Goal: Find specific page/section: Find specific page/section

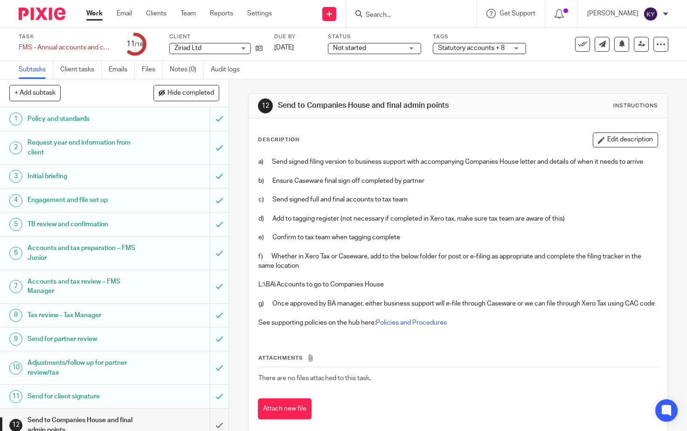
scroll to position [188, 0]
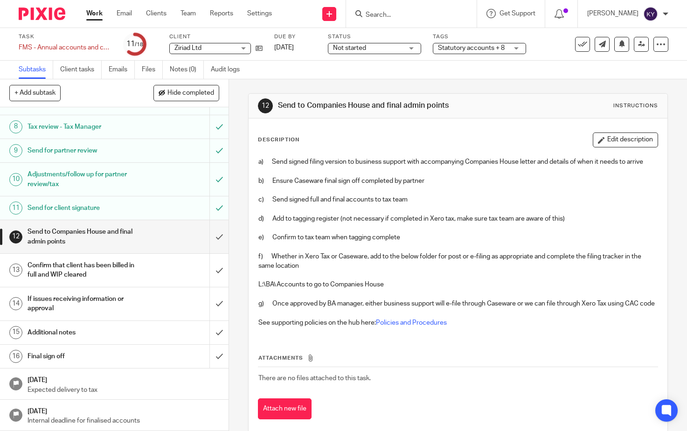
click at [416, 14] on input "Search" at bounding box center [407, 15] width 84 height 8
click at [393, 24] on div at bounding box center [411, 14] width 131 height 28
drag, startPoint x: 401, startPoint y: 20, endPoint x: 397, endPoint y: 15, distance: 6.3
click at [401, 19] on div at bounding box center [411, 14] width 131 height 28
click at [395, 9] on form at bounding box center [414, 14] width 99 height 12
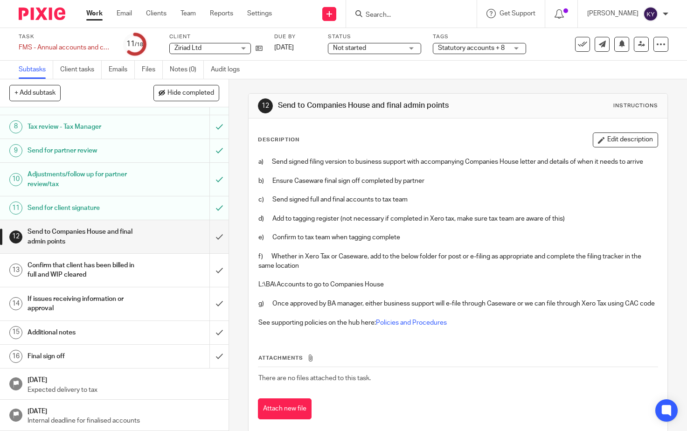
click at [407, 17] on input "Search" at bounding box center [407, 15] width 84 height 8
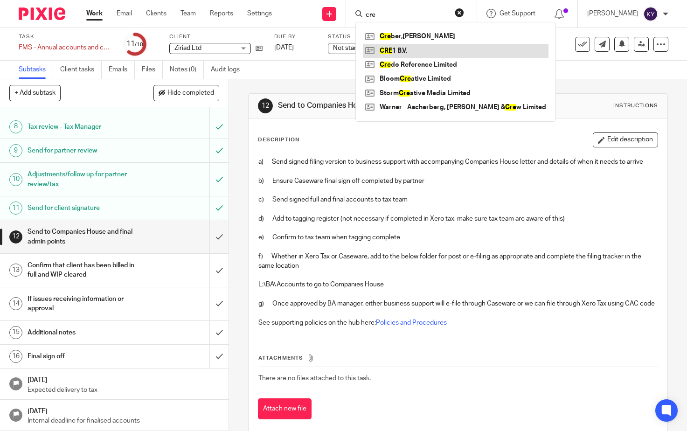
type input "cre"
click at [411, 50] on link at bounding box center [456, 51] width 186 height 14
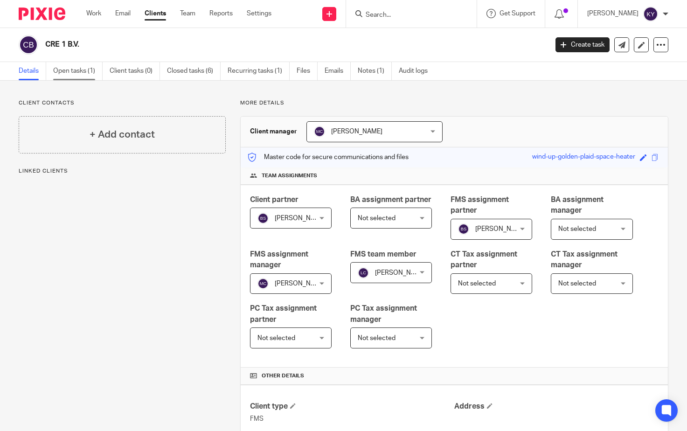
click at [79, 68] on link "Open tasks (1)" at bounding box center [77, 71] width 49 height 18
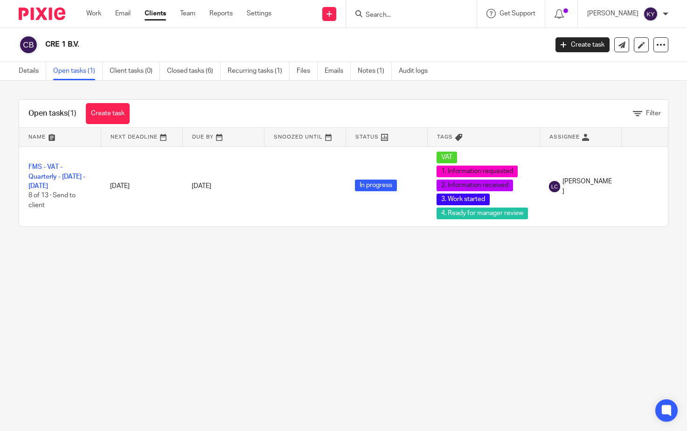
click at [284, 312] on main "CRE 1 B.V. Create task Update from Companies House Export data Merge Archive cl…" at bounding box center [343, 215] width 687 height 431
